Goal: Task Accomplishment & Management: Complete application form

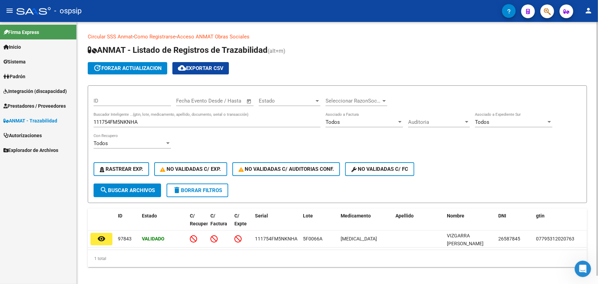
click at [124, 123] on input "111754FM5NKNHA" at bounding box center [207, 122] width 227 height 6
paste input "858GA6805N0"
click at [134, 193] on button "search Buscar Archivos" at bounding box center [127, 190] width 67 height 14
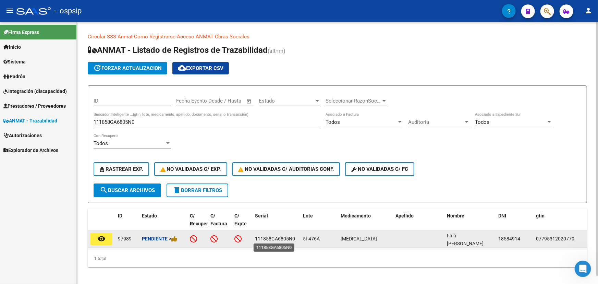
click at [271, 239] on span "111858GA6805N0" at bounding box center [275, 238] width 40 height 5
copy span "111858GA6805N0"
click at [310, 238] on span "5F476A" at bounding box center [311, 238] width 17 height 5
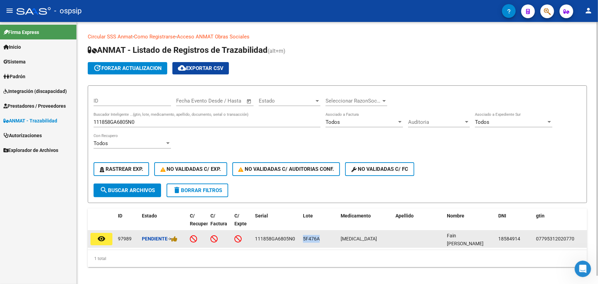
copy span "5F476A"
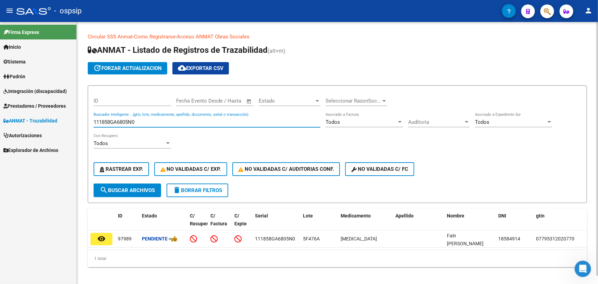
click at [102, 121] on input "111858GA6805N0" at bounding box center [207, 122] width 227 height 6
paste input "7KA1KTW79"
type input "111857KA1KTW79"
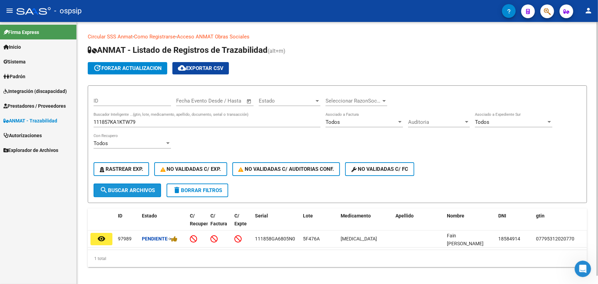
click at [122, 189] on span "search Buscar Archivos" at bounding box center [127, 190] width 55 height 6
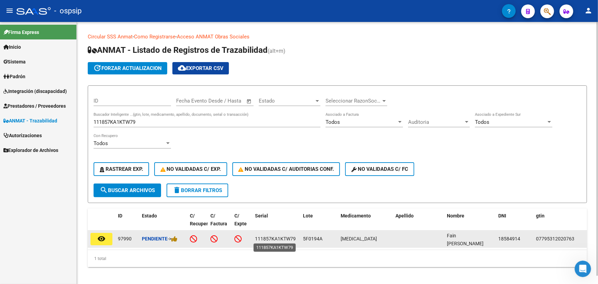
click at [285, 238] on span "111857KA1KTW79" at bounding box center [275, 238] width 41 height 5
copy span "111857KA1KTW79"
click at [319, 236] on span "5F0194A" at bounding box center [313, 238] width 20 height 5
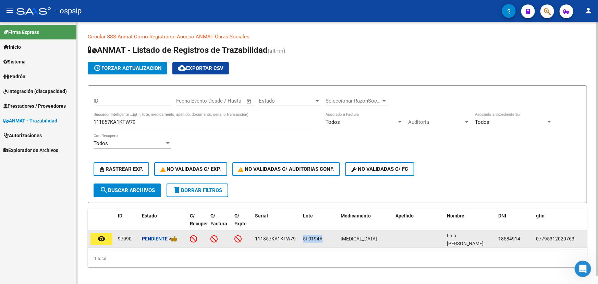
copy span "5F0194A"
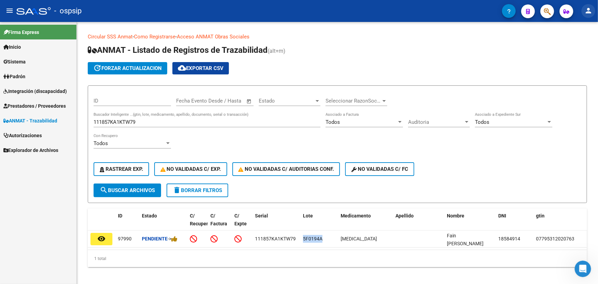
click at [592, 10] on mat-icon "person" at bounding box center [588, 11] width 8 height 8
click at [589, 42] on button "exit_to_app Salir" at bounding box center [574, 45] width 42 height 16
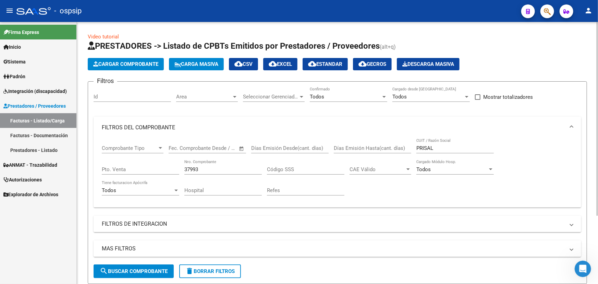
scroll to position [92, 0]
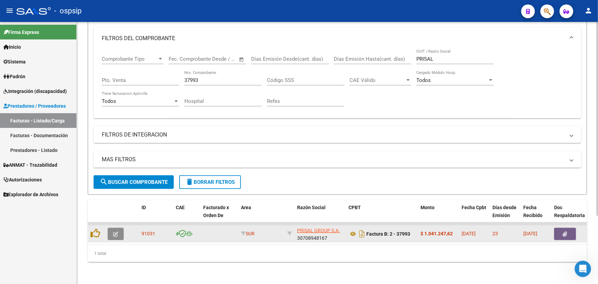
click at [119, 230] on button "button" at bounding box center [116, 233] width 16 height 12
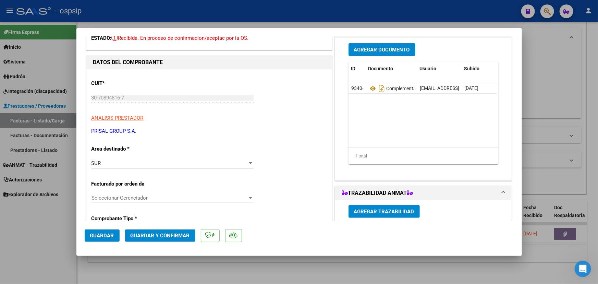
scroll to position [124, 0]
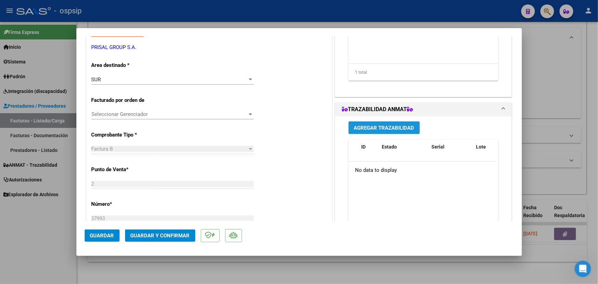
click at [388, 128] on span "Agregar Trazabilidad" at bounding box center [384, 128] width 60 height 6
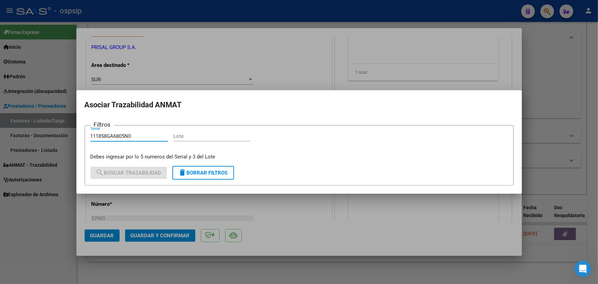
type input "111858GA6805N0"
paste input "5F476A"
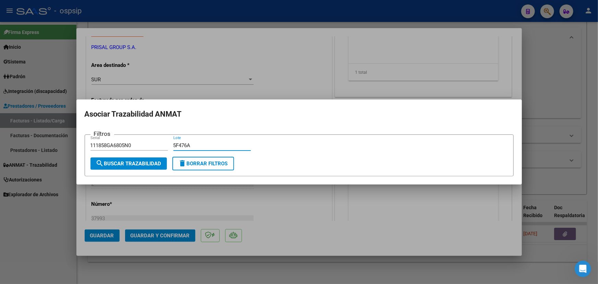
type input "5F476A"
click at [140, 162] on span "search Buscar Trazabilidad" at bounding box center [128, 163] width 65 height 6
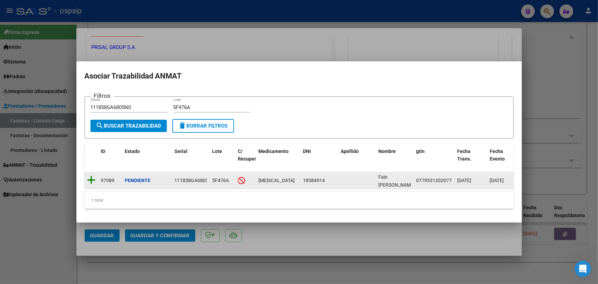
click at [88, 179] on icon at bounding box center [91, 180] width 9 height 10
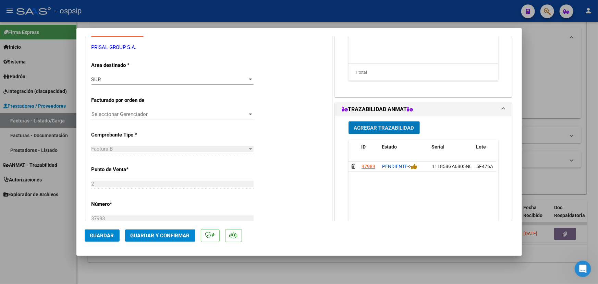
click at [394, 126] on span "Agregar Trazabilidad" at bounding box center [384, 128] width 60 height 6
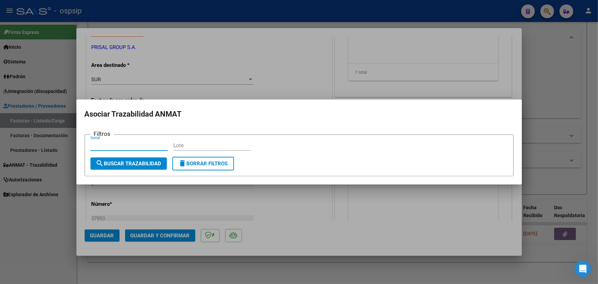
paste input "111857KA1KTW79"
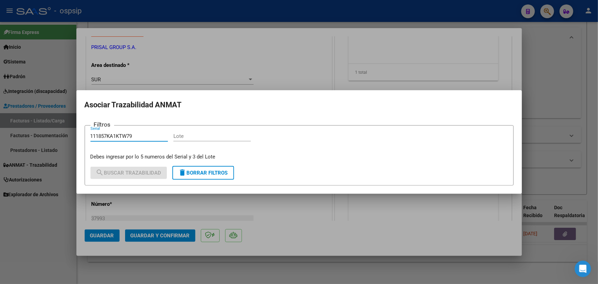
type input "111857KA1KTW79"
paste input "5F0194A"
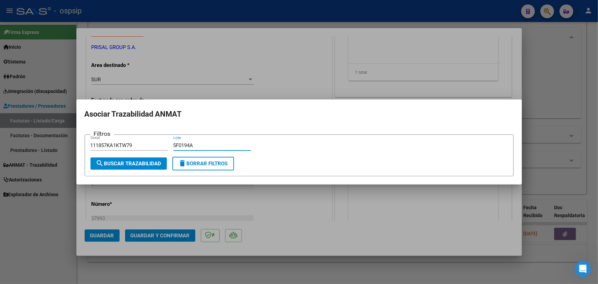
type input "5F0194A"
click at [143, 167] on button "search Buscar Trazabilidad" at bounding box center [128, 163] width 76 height 12
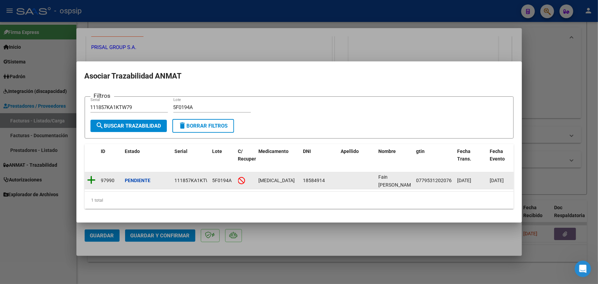
click at [92, 175] on icon at bounding box center [91, 180] width 9 height 10
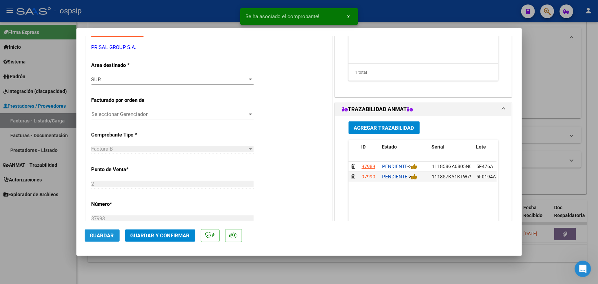
click at [97, 232] on span "Guardar" at bounding box center [102, 235] width 24 height 6
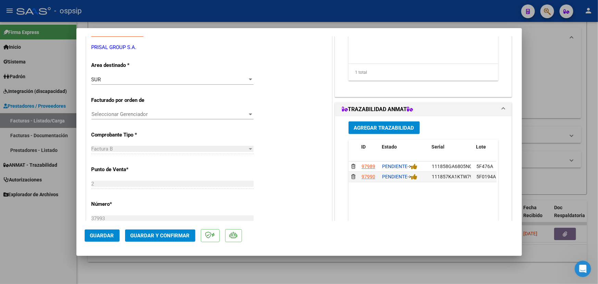
click at [566, 69] on div at bounding box center [299, 142] width 598 height 284
type input "$ 0,00"
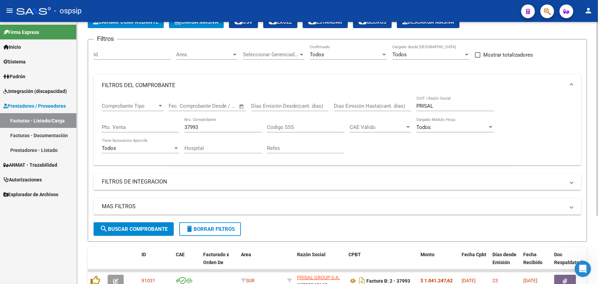
scroll to position [92, 0]
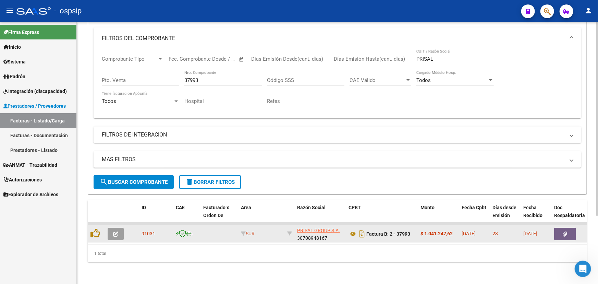
click at [113, 231] on icon "button" at bounding box center [115, 233] width 5 height 5
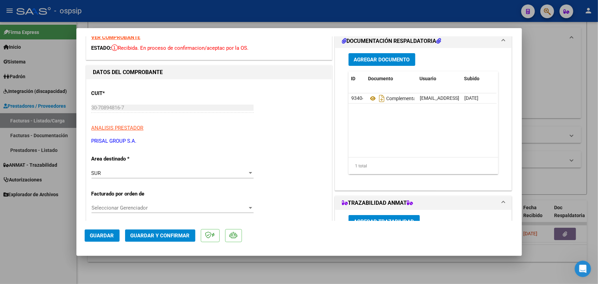
scroll to position [156, 0]
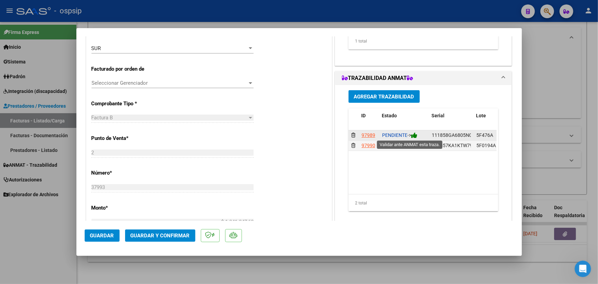
click at [416, 135] on icon at bounding box center [414, 135] width 6 height 7
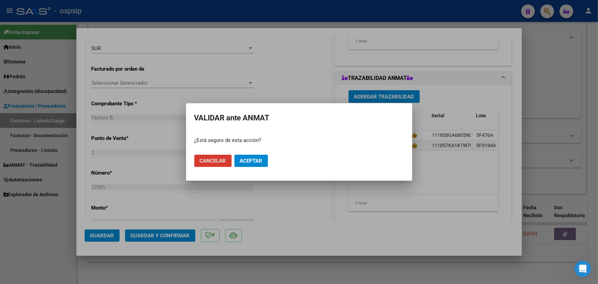
click at [256, 159] on span "Aceptar" at bounding box center [251, 161] width 23 height 6
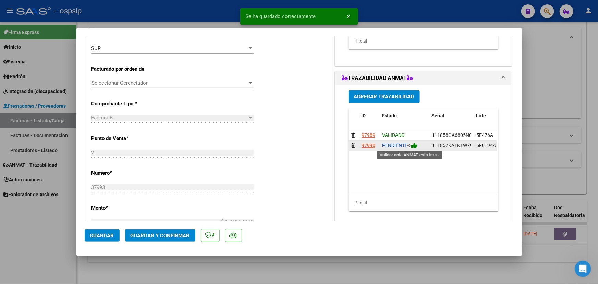
click at [417, 145] on div "PENDIENTE ->" at bounding box center [404, 145] width 44 height 8
click at [416, 144] on icon at bounding box center [414, 145] width 6 height 7
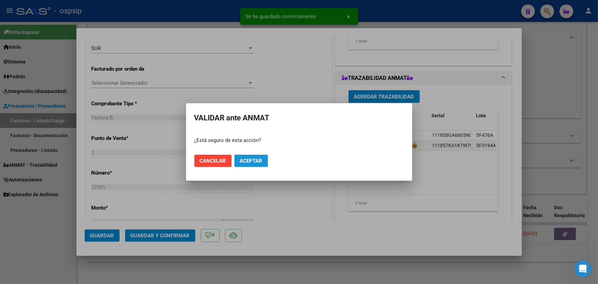
click at [265, 158] on button "Aceptar" at bounding box center [251, 160] width 34 height 12
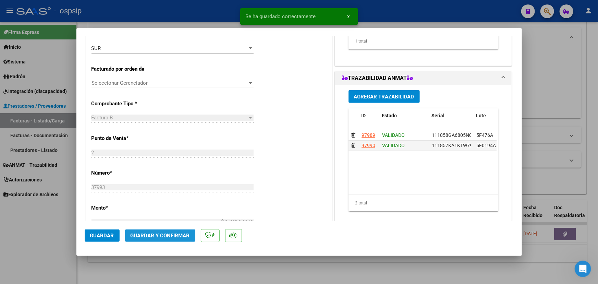
click at [157, 236] on span "Guardar y Confirmar" at bounding box center [160, 235] width 59 height 6
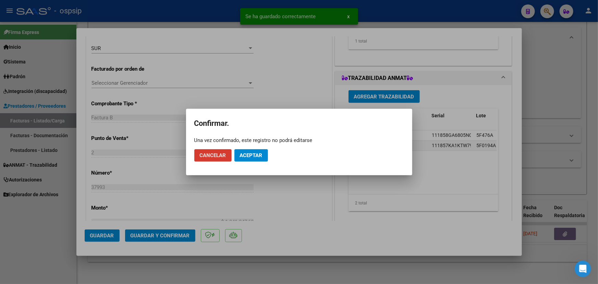
click at [262, 156] on span "Aceptar" at bounding box center [251, 155] width 23 height 6
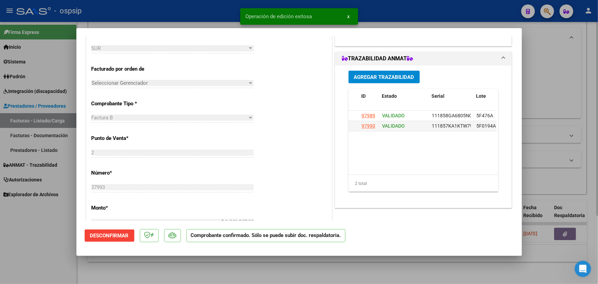
type input "$ 0,00"
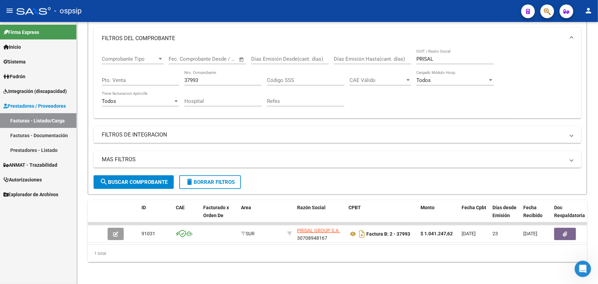
click at [588, 12] on mat-icon "person" at bounding box center [588, 11] width 8 height 8
click at [587, 42] on button "exit_to_app Salir" at bounding box center [574, 45] width 42 height 16
